Goal: Find specific page/section: Find specific page/section

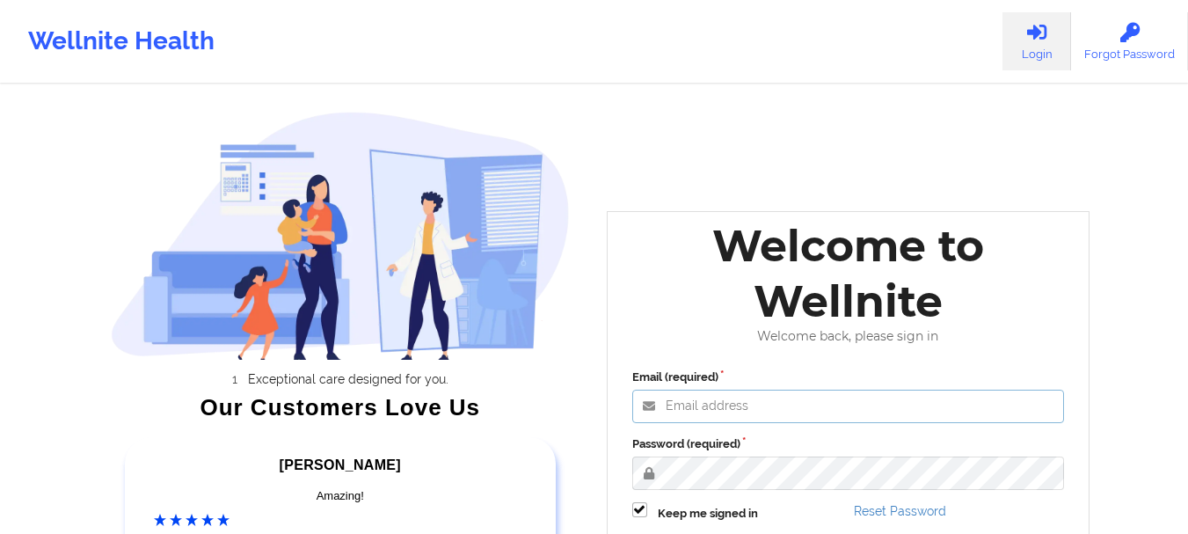
type input "[EMAIL_ADDRESS][DOMAIN_NAME]"
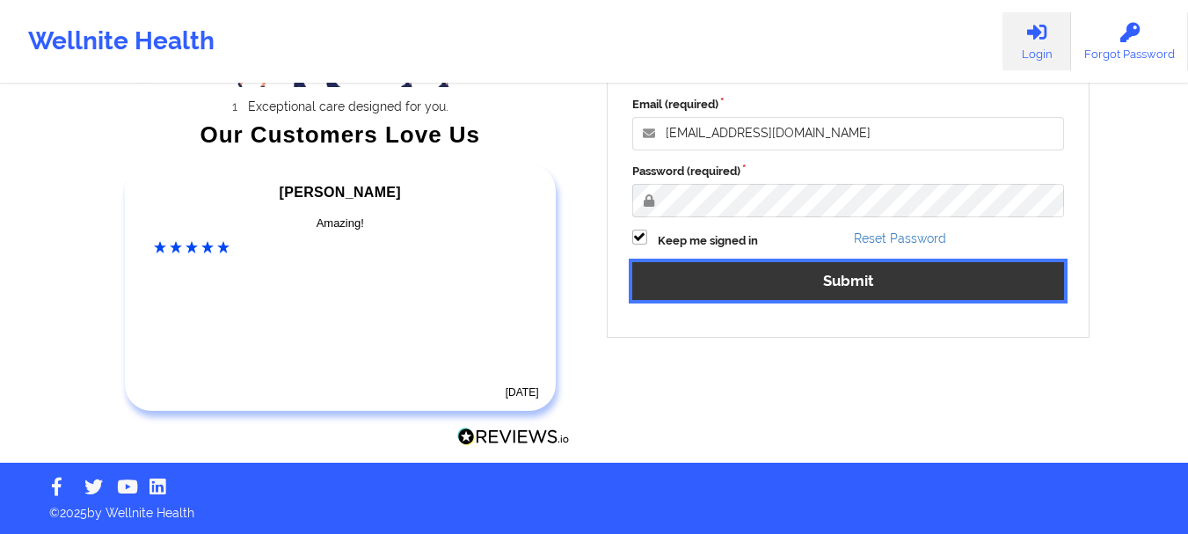
click at [811, 271] on button "Submit" at bounding box center [848, 281] width 432 height 38
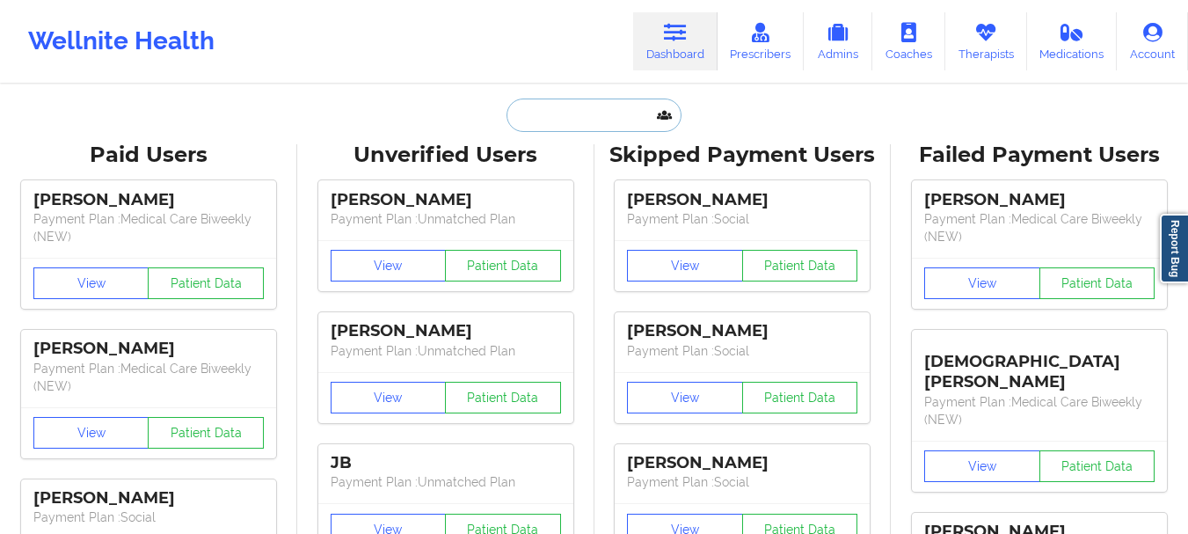
click at [558, 121] on input "text" at bounding box center [593, 114] width 174 height 33
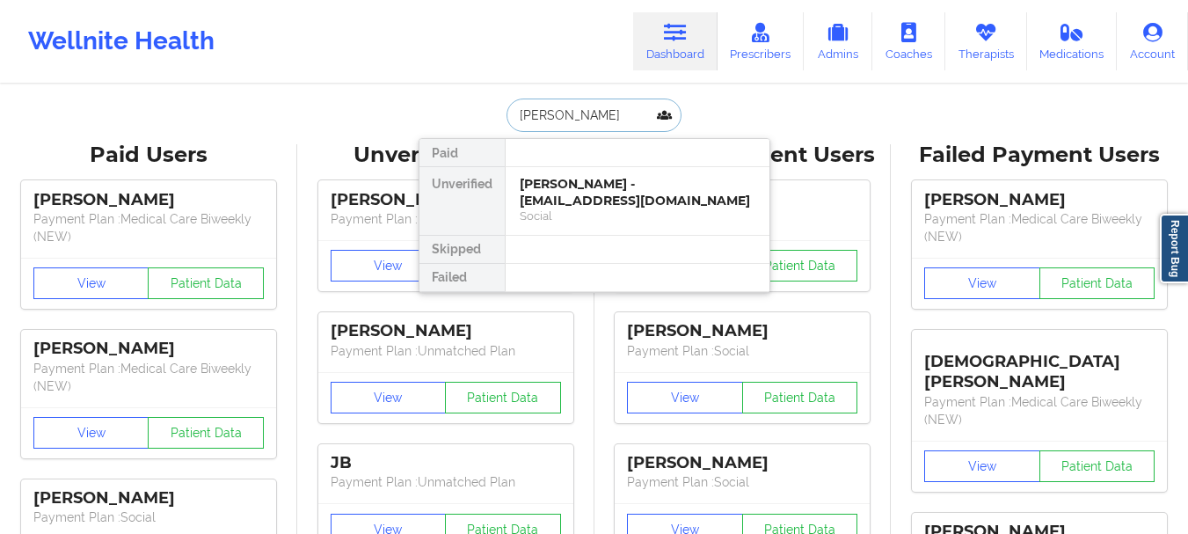
type input "[PERSON_NAME]"
click at [546, 162] on div at bounding box center [637, 153] width 265 height 28
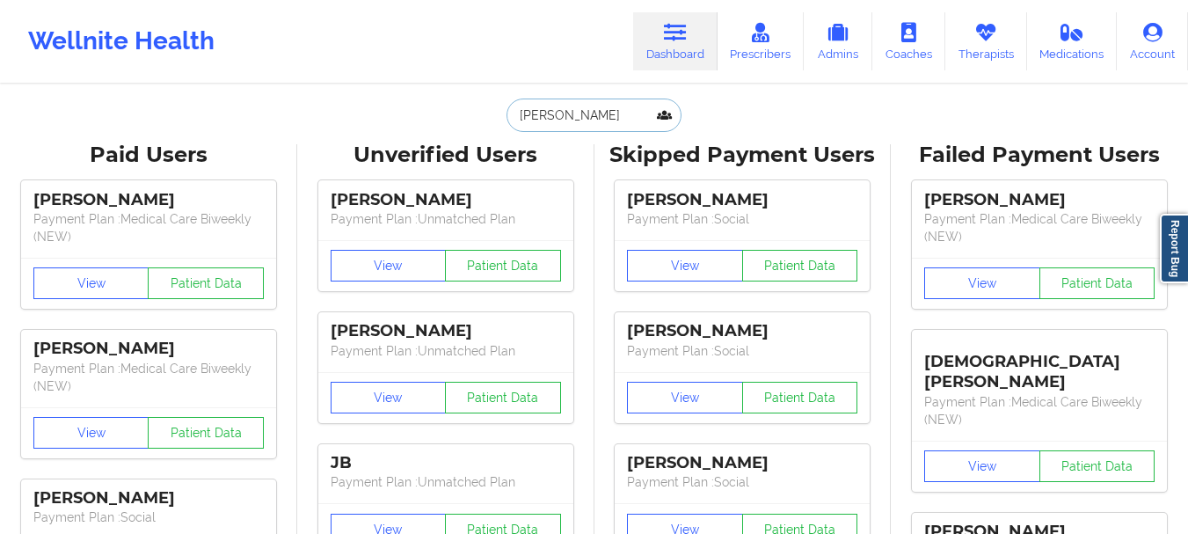
click at [569, 106] on input "[PERSON_NAME]" at bounding box center [593, 114] width 174 height 33
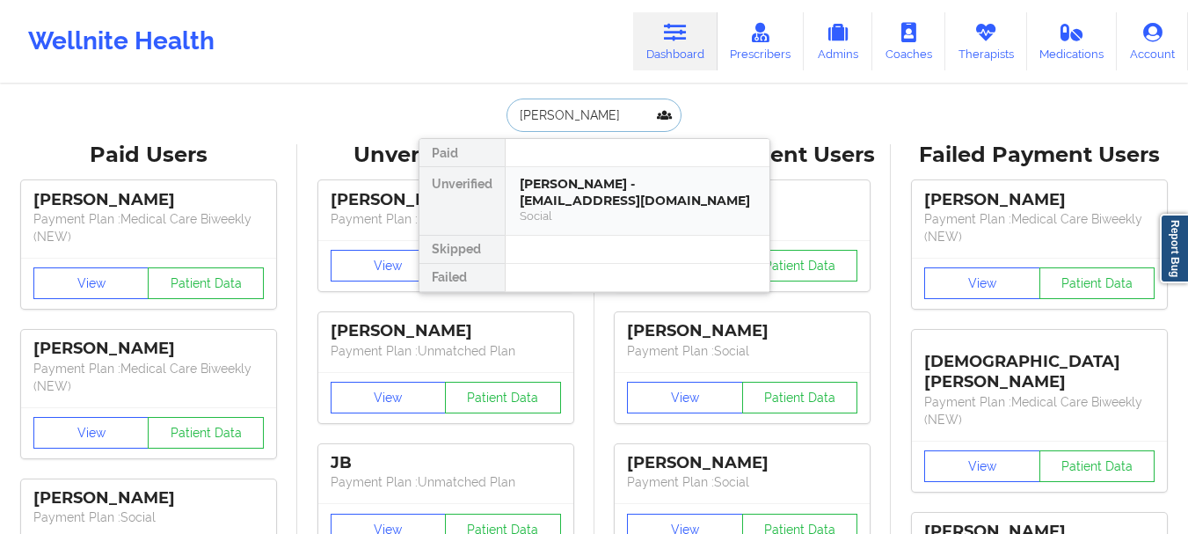
click at [570, 170] on div "[PERSON_NAME] - [EMAIL_ADDRESS][DOMAIN_NAME] Social" at bounding box center [637, 201] width 264 height 68
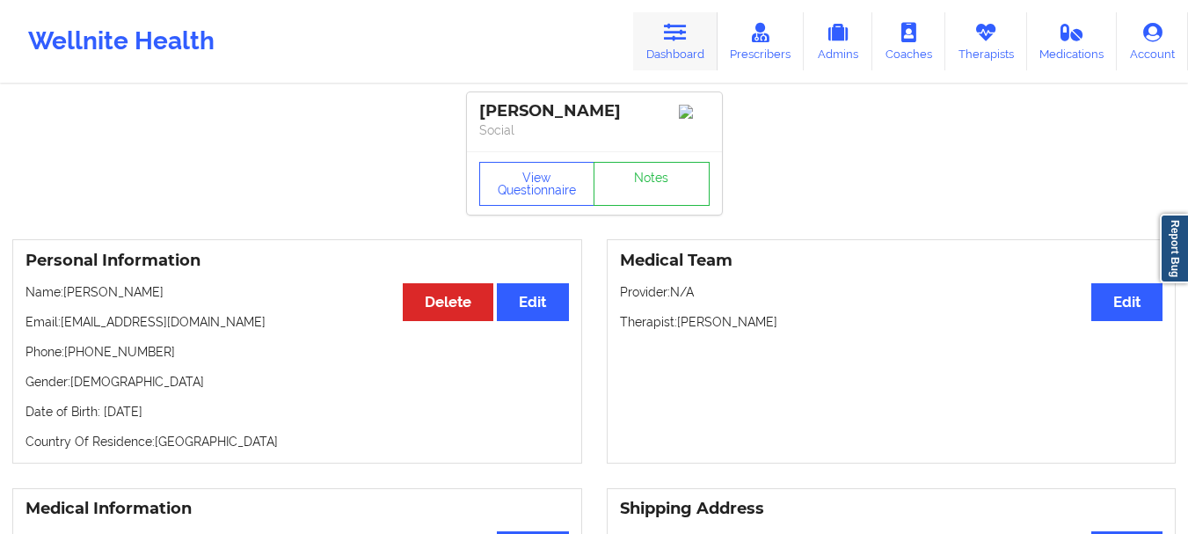
click at [692, 31] on link "Dashboard" at bounding box center [675, 41] width 84 height 58
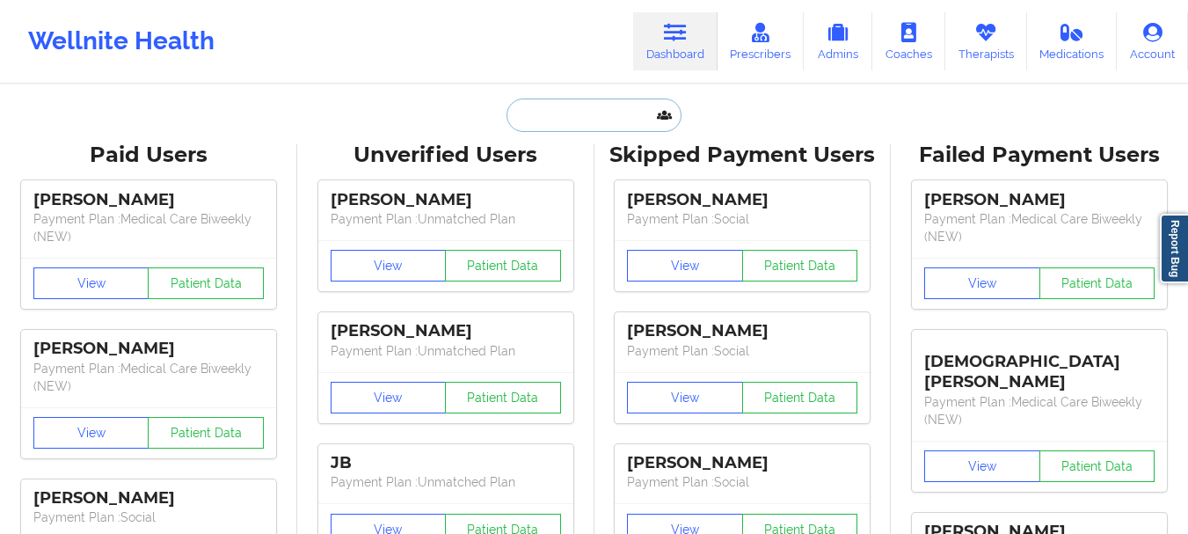
click at [608, 105] on input "text" at bounding box center [593, 114] width 174 height 33
paste input "[EMAIL_ADDRESS][DOMAIN_NAME]"
type input "[EMAIL_ADDRESS][DOMAIN_NAME]"
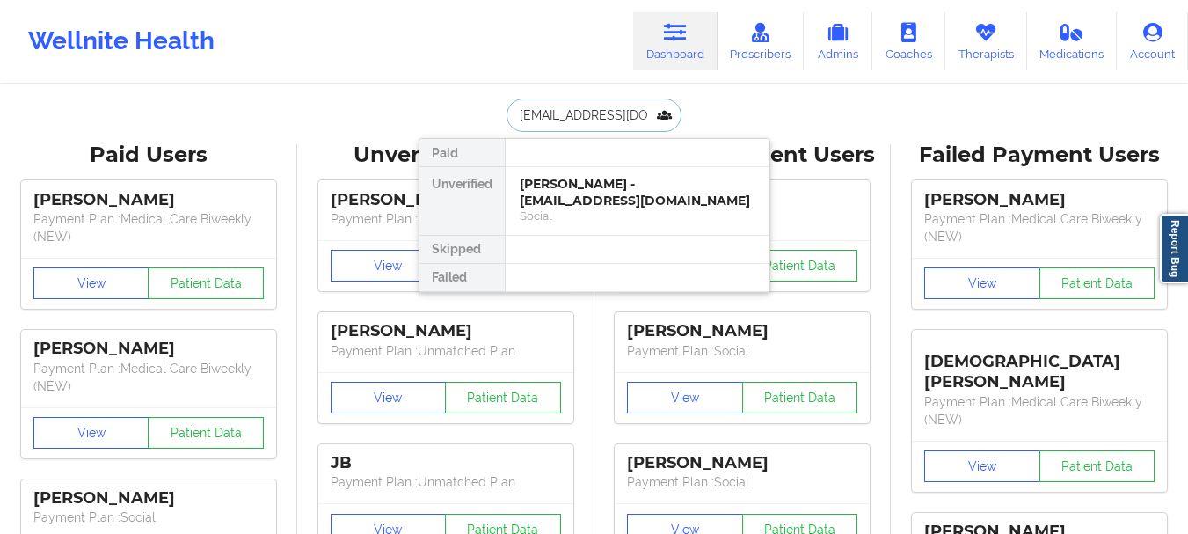
scroll to position [0, 19]
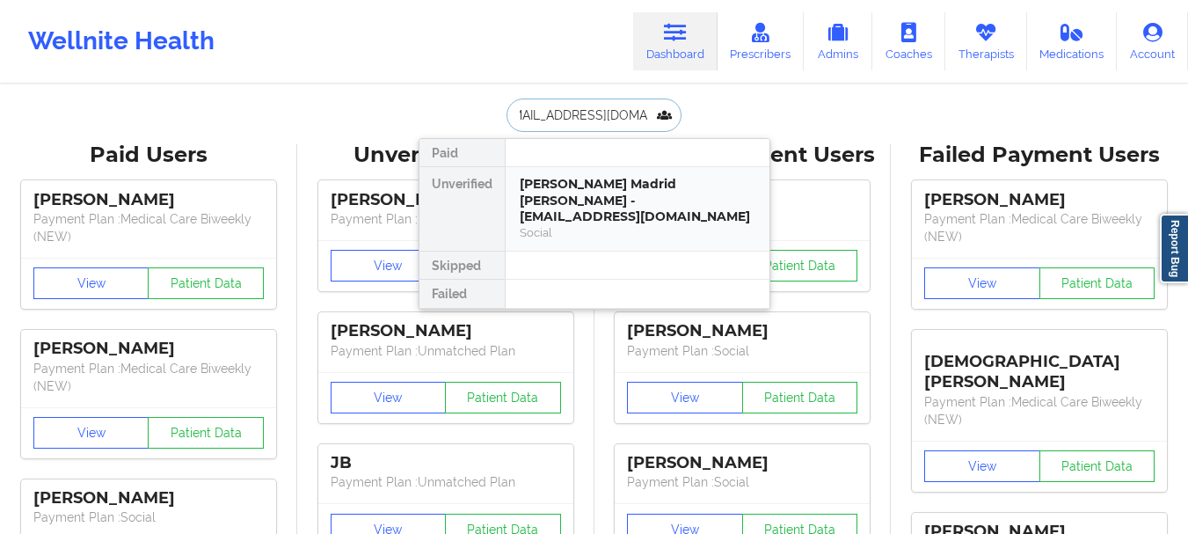
click at [553, 201] on div "[PERSON_NAME] Madrid [PERSON_NAME] - [EMAIL_ADDRESS][DOMAIN_NAME]" at bounding box center [637, 200] width 236 height 49
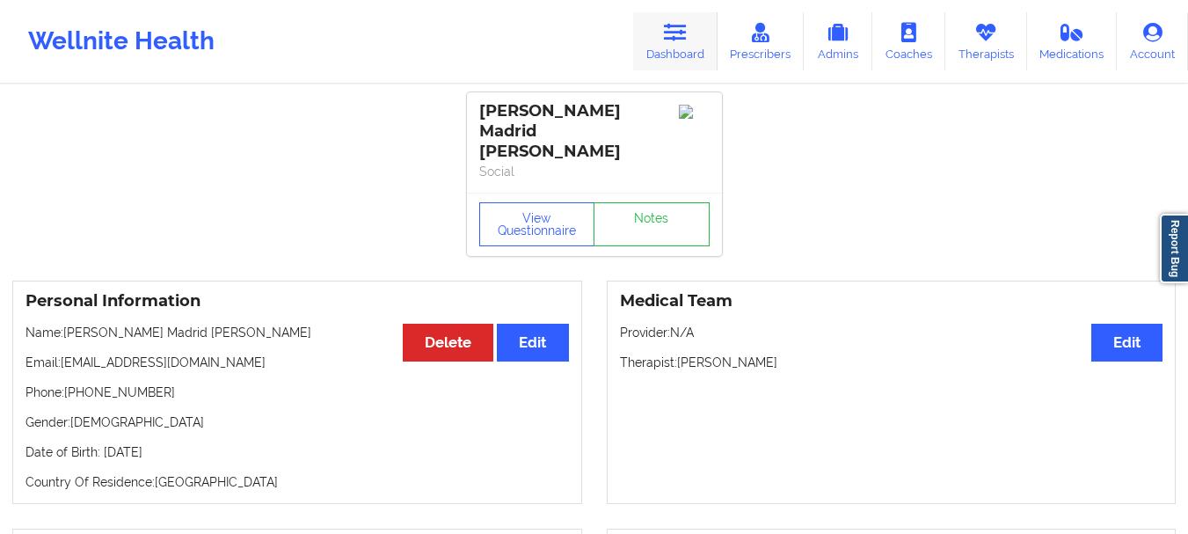
click at [684, 56] on link "Dashboard" at bounding box center [675, 41] width 84 height 58
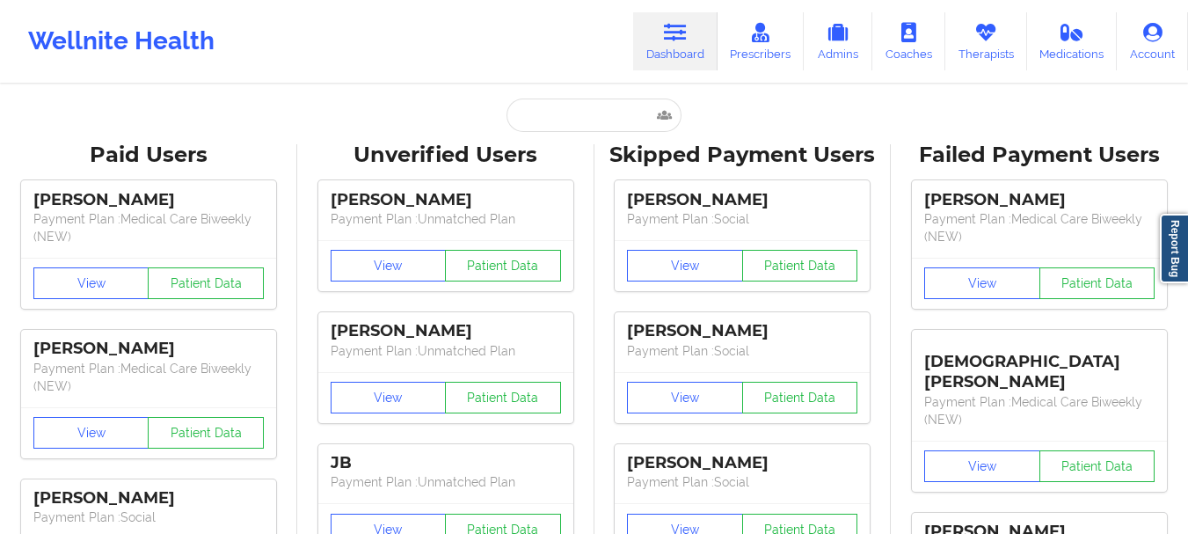
click at [550, 108] on input "text" at bounding box center [593, 114] width 174 height 33
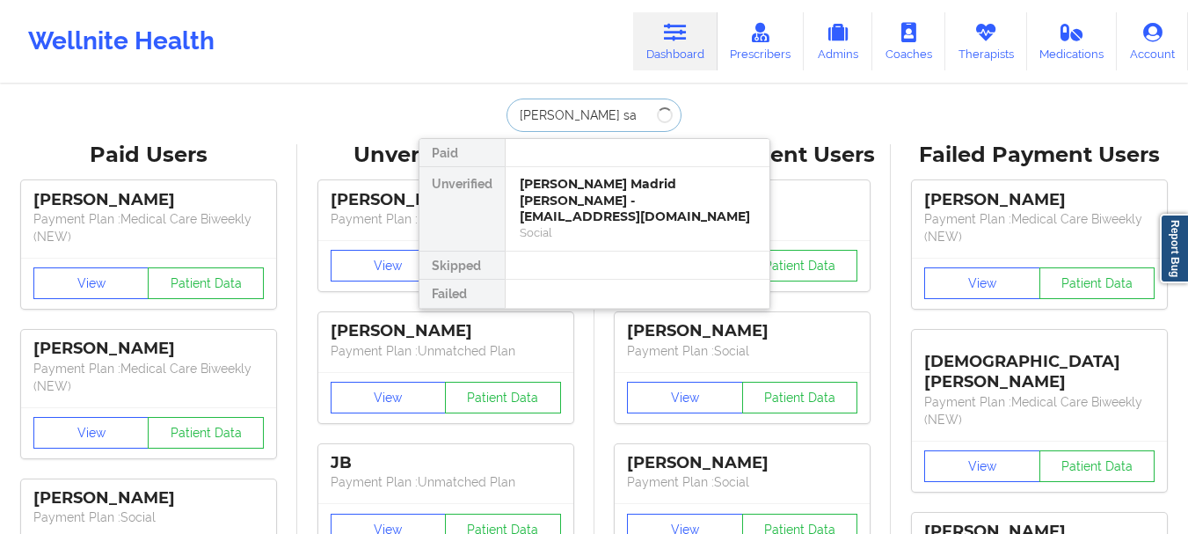
type input "[PERSON_NAME] sa"
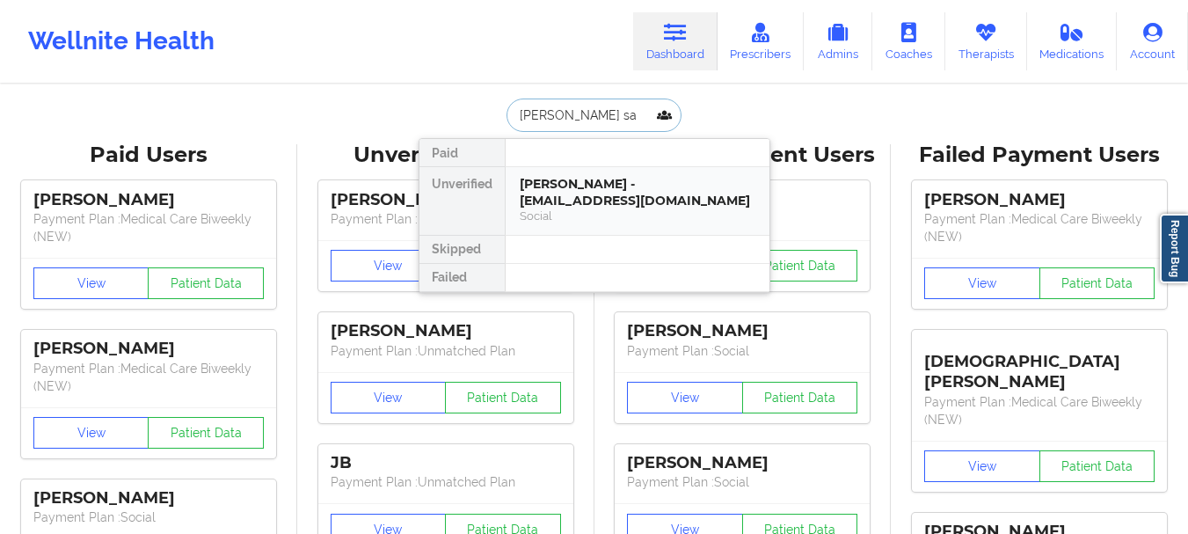
click at [605, 176] on div "[PERSON_NAME] - [EMAIL_ADDRESS][DOMAIN_NAME]" at bounding box center [637, 192] width 236 height 33
